Goal: Check status

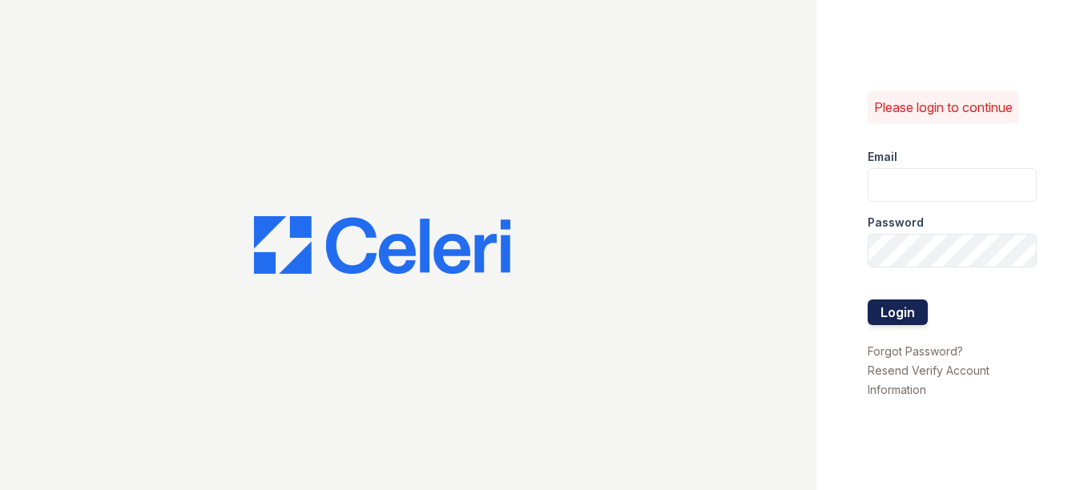
type input "arrivestreetervilleleasing@trinity-pm.com"
click at [919, 309] on button "Login" at bounding box center [898, 313] width 60 height 26
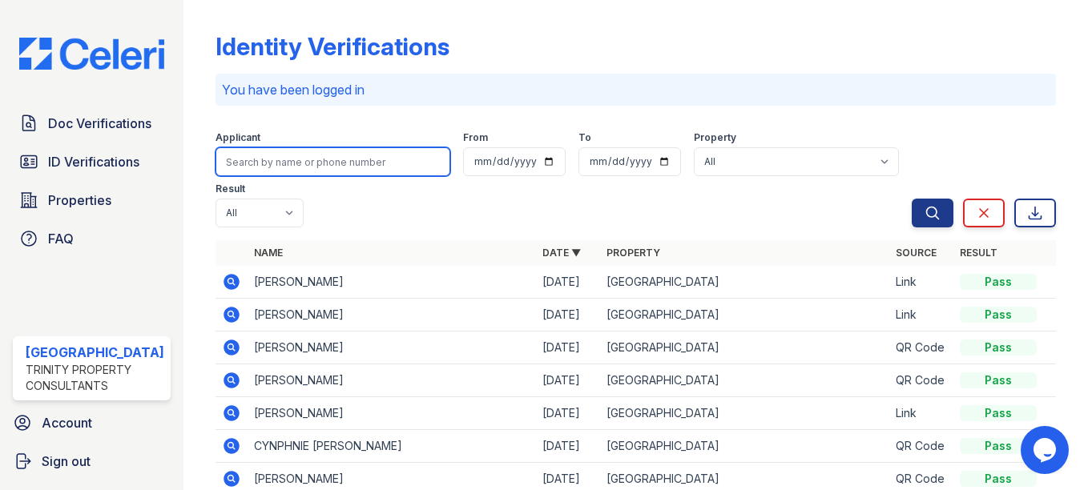
click at [301, 167] on input "search" at bounding box center [333, 161] width 235 height 29
type input "doukan"
click at [912, 199] on button "Search" at bounding box center [933, 213] width 42 height 29
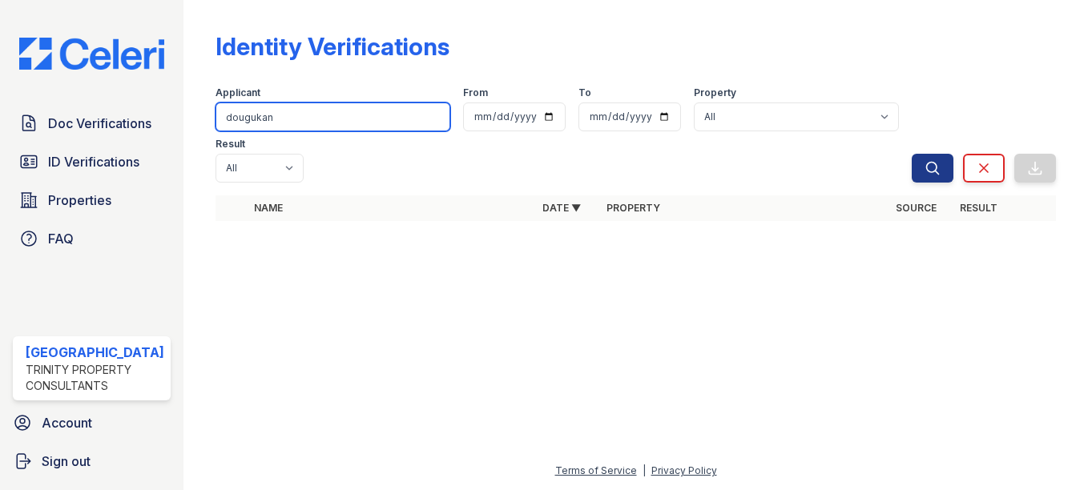
type input "dougukan"
click at [912, 154] on button "Search" at bounding box center [933, 168] width 42 height 29
type input "doug"
click at [912, 154] on button "Search" at bounding box center [933, 168] width 42 height 29
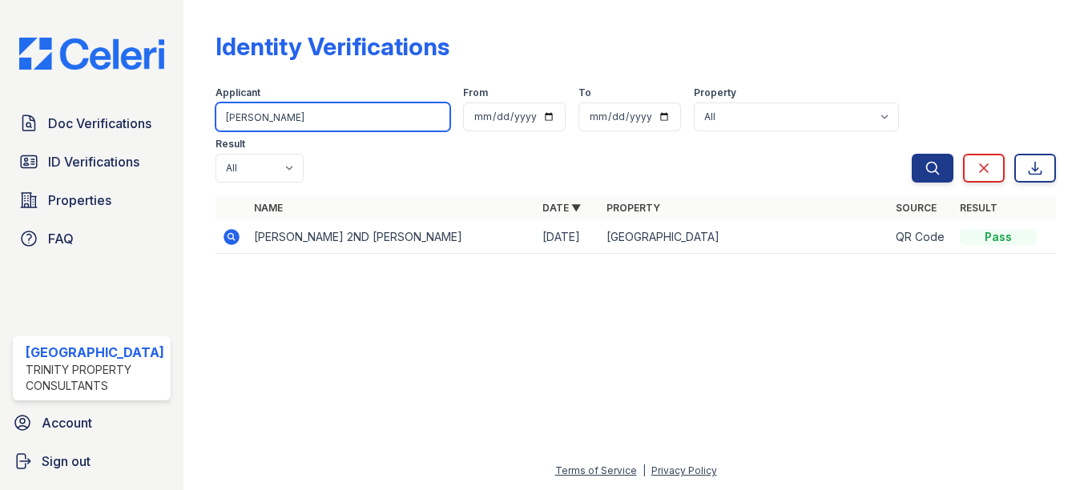
drag, startPoint x: 349, startPoint y: 122, endPoint x: 0, endPoint y: 101, distance: 349.2
click at [0, 100] on html "Doc Verifications ID Verifications Properties FAQ Arrive Streeterville Trinity …" at bounding box center [544, 245] width 1088 height 490
type input "hongxi"
click at [912, 154] on button "Search" at bounding box center [933, 168] width 42 height 29
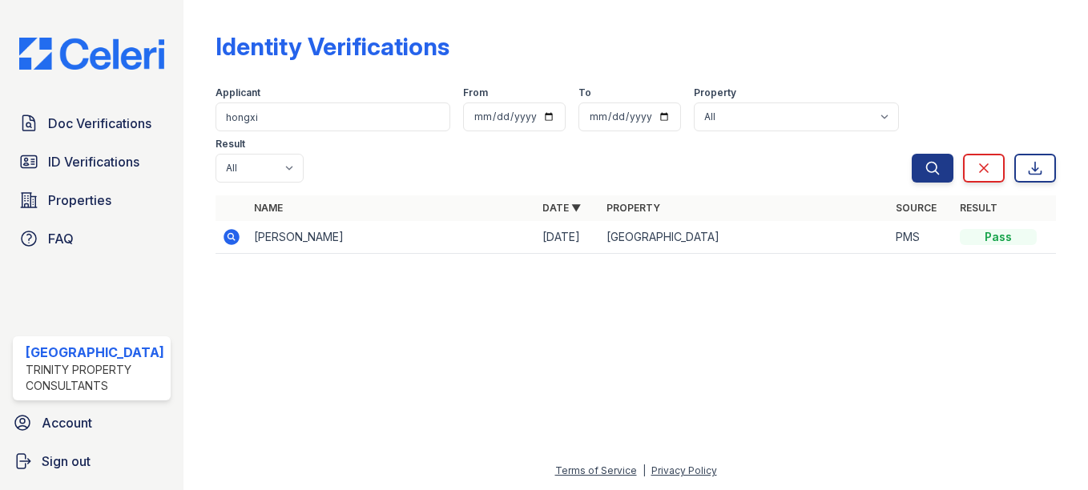
click at [386, 99] on div "Applicant" at bounding box center [333, 95] width 235 height 16
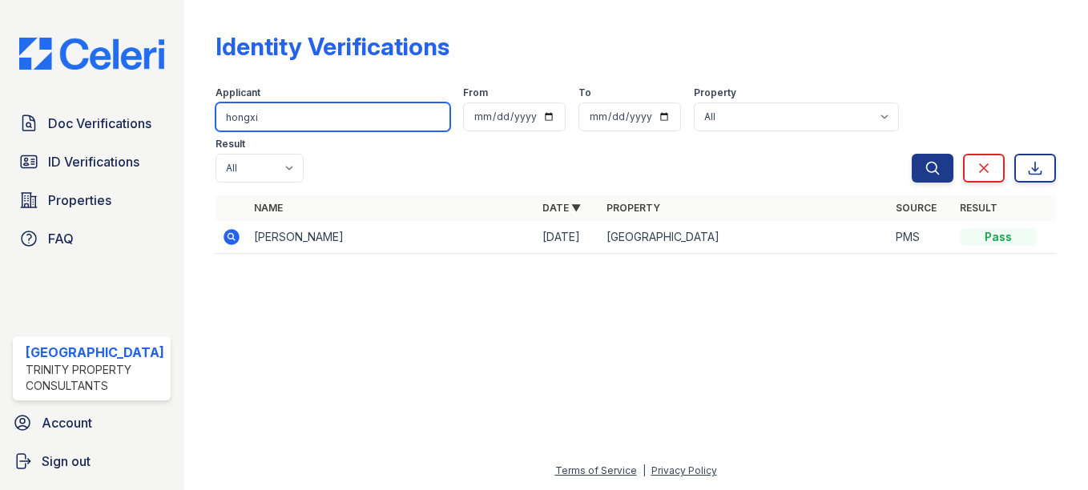
click at [912, 154] on button "Search" at bounding box center [933, 168] width 42 height 29
click at [366, 112] on input "hongxi" at bounding box center [333, 117] width 235 height 29
click at [912, 154] on button "Search" at bounding box center [933, 168] width 42 height 29
click button "Search" at bounding box center [933, 168] width 42 height 29
type input "Hongxi"
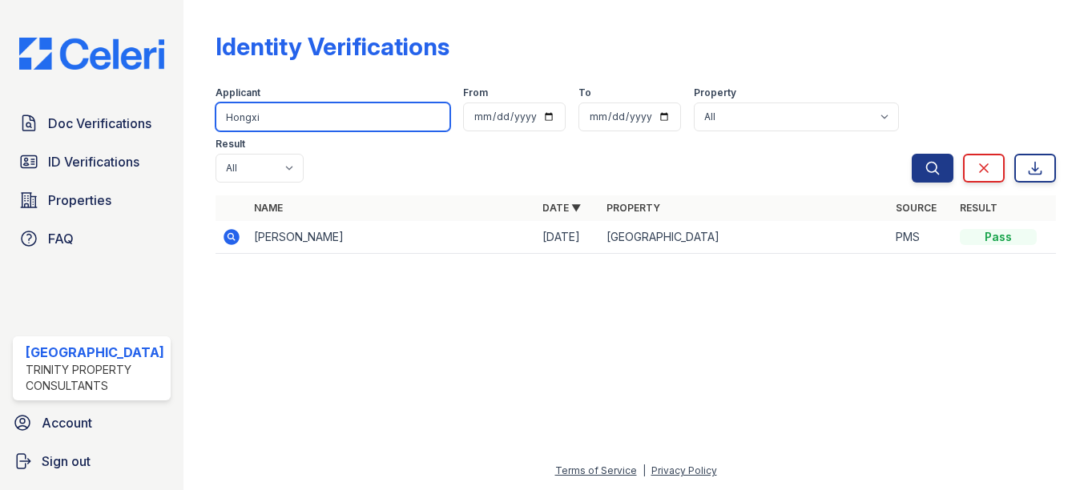
click at [912, 154] on button "Search" at bounding box center [933, 168] width 42 height 29
click at [365, 124] on input "Hongxi" at bounding box center [333, 117] width 235 height 29
type input "Hongxi"
click at [912, 154] on button "Search" at bounding box center [933, 168] width 42 height 29
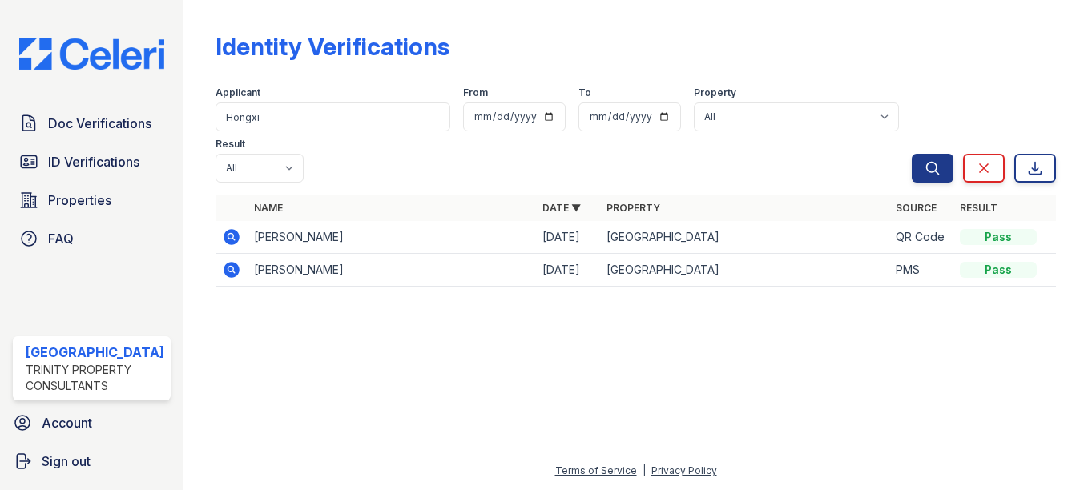
click at [228, 236] on icon at bounding box center [230, 236] width 4 height 4
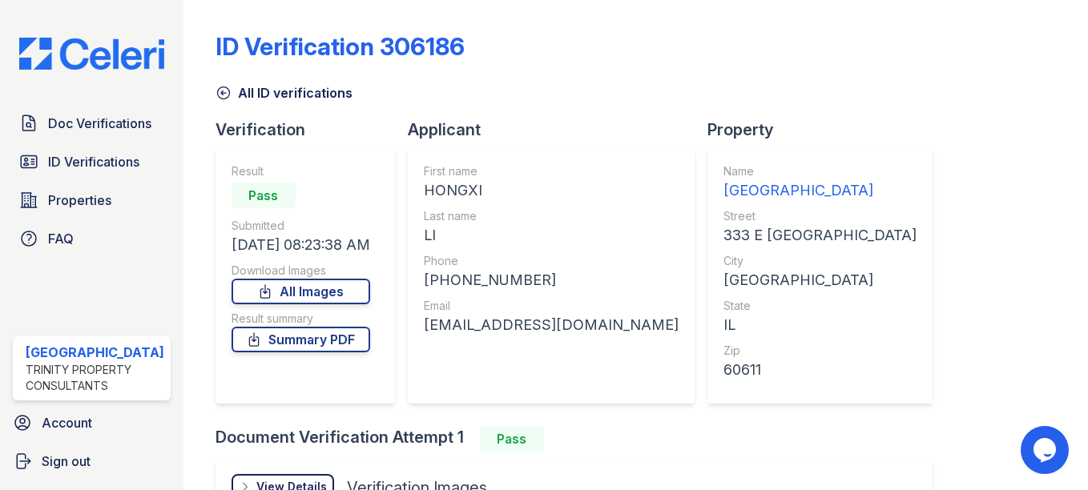
drag, startPoint x: 329, startPoint y: 343, endPoint x: 322, endPoint y: 356, distance: 14.3
click at [329, 342] on link "Summary PDF" at bounding box center [301, 340] width 139 height 26
